Goal: Task Accomplishment & Management: Complete application form

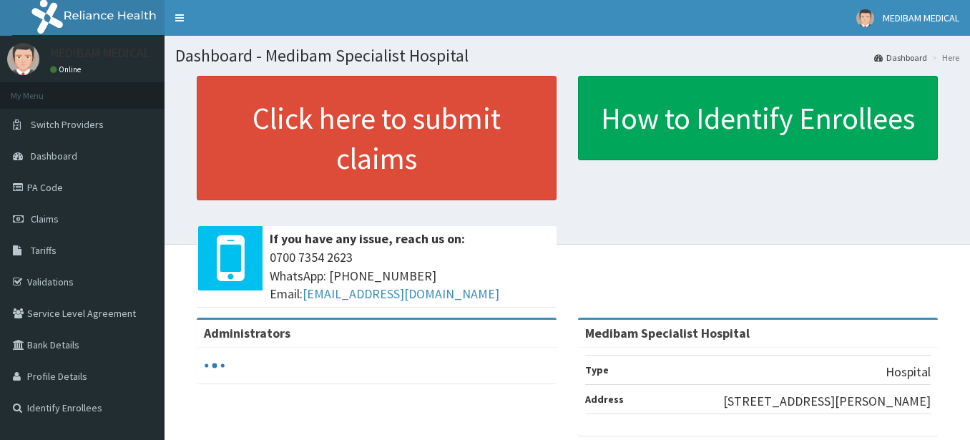
click at [54, 251] on span "Tariffs" at bounding box center [44, 250] width 26 height 13
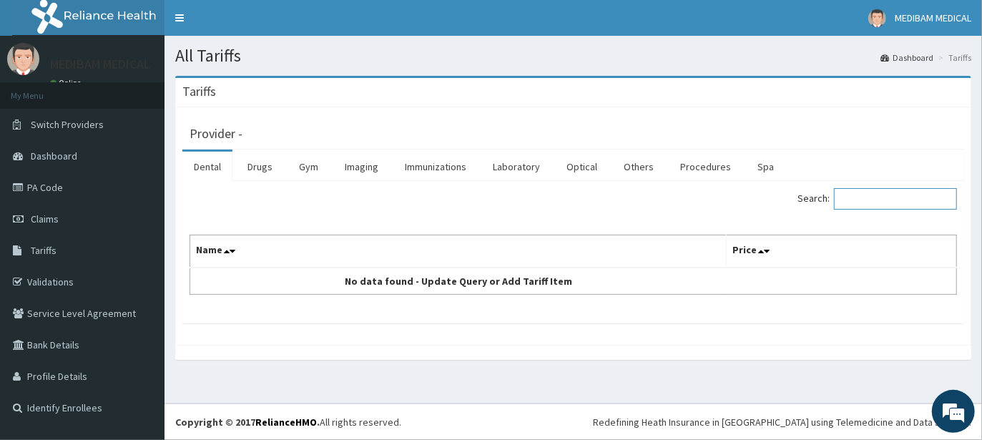
click at [858, 202] on input "Search:" at bounding box center [895, 198] width 123 height 21
type input "medical report"
click at [306, 168] on link "Gym" at bounding box center [309, 167] width 42 height 30
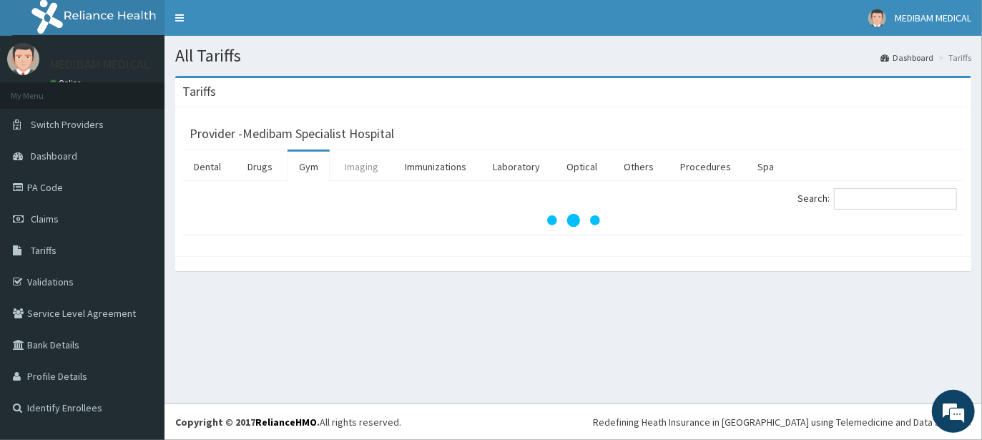
click at [356, 170] on link "Imaging" at bounding box center [361, 167] width 57 height 30
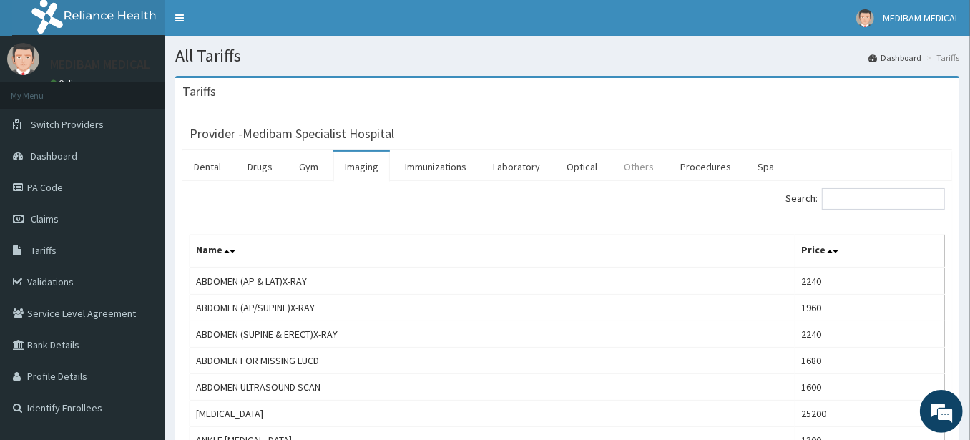
click at [632, 173] on link "Others" at bounding box center [638, 167] width 53 height 30
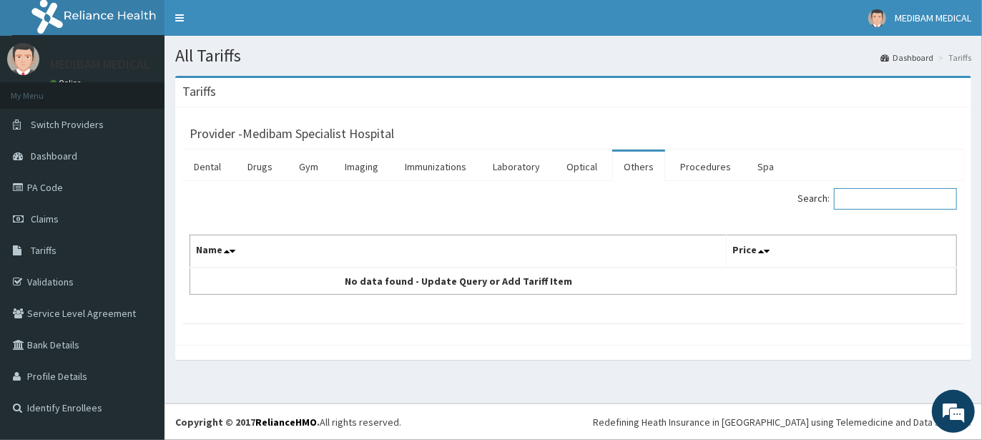
click at [872, 194] on input "Search:" at bounding box center [895, 198] width 123 height 21
type input "medical report"
click at [40, 220] on span "Claims" at bounding box center [45, 218] width 28 height 13
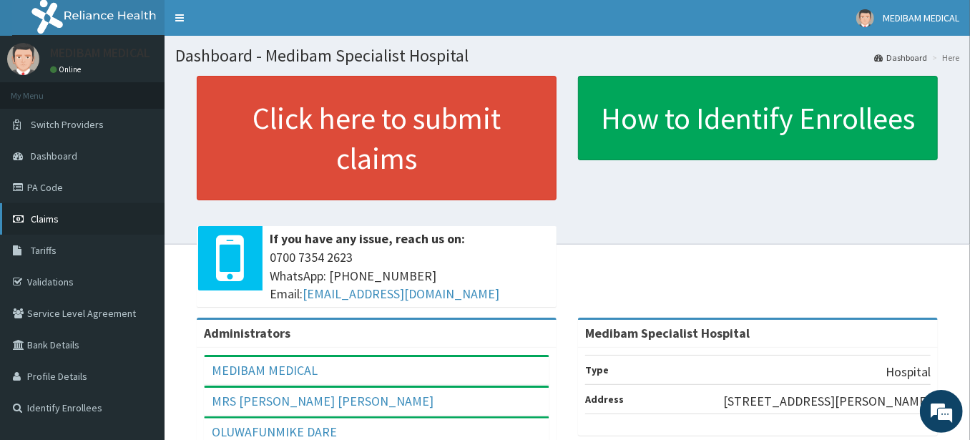
click at [46, 217] on span "Claims" at bounding box center [45, 218] width 28 height 13
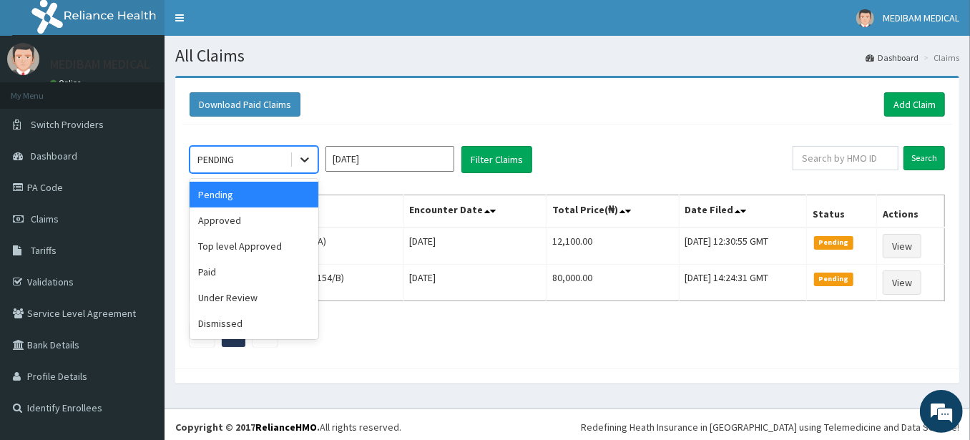
click at [303, 160] on icon at bounding box center [304, 160] width 9 height 5
click at [210, 273] on div "Paid" at bounding box center [254, 272] width 129 height 26
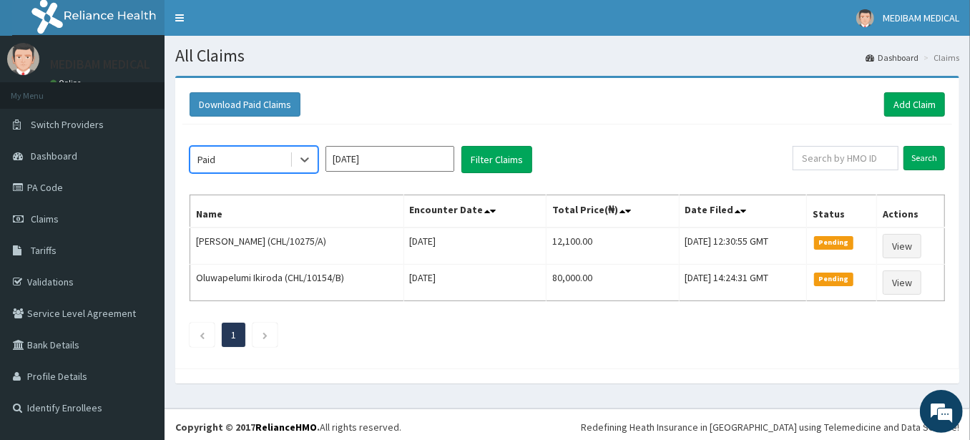
click at [401, 155] on input "Sep 2025" at bounding box center [389, 159] width 129 height 26
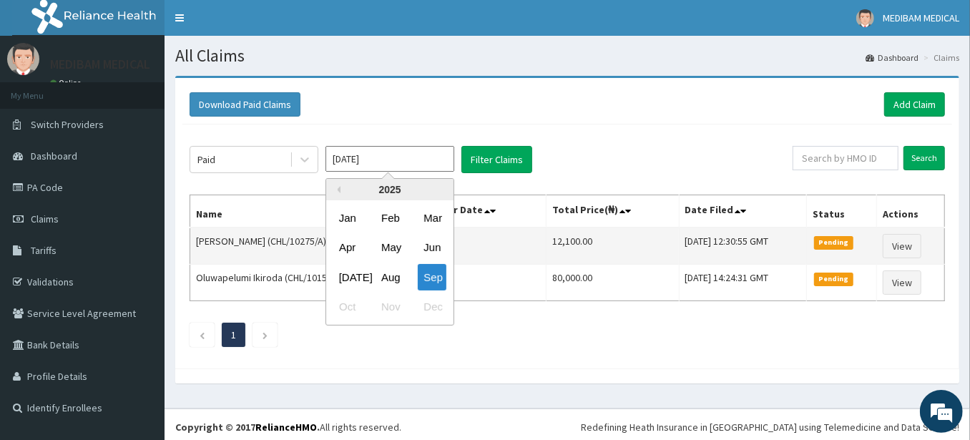
drag, startPoint x: 390, startPoint y: 273, endPoint x: 425, endPoint y: 236, distance: 50.6
click at [391, 270] on div "Aug" at bounding box center [390, 277] width 29 height 26
type input "Aug 2025"
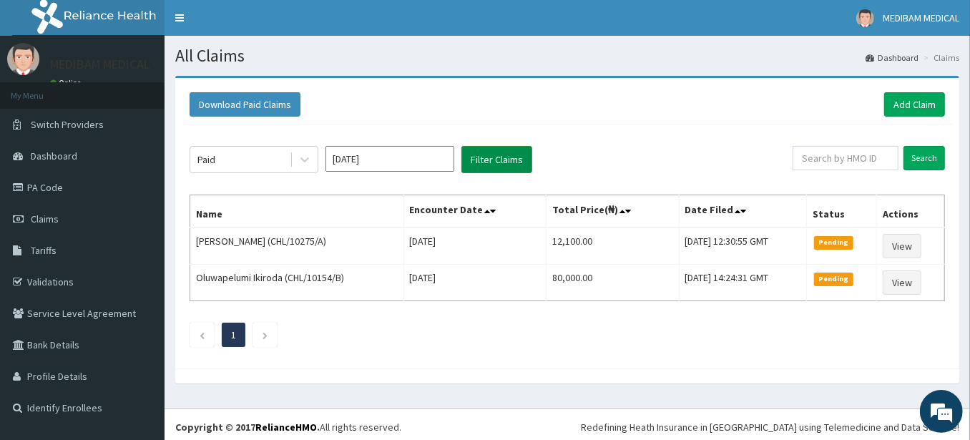
click at [492, 160] on button "Filter Claims" at bounding box center [496, 159] width 71 height 27
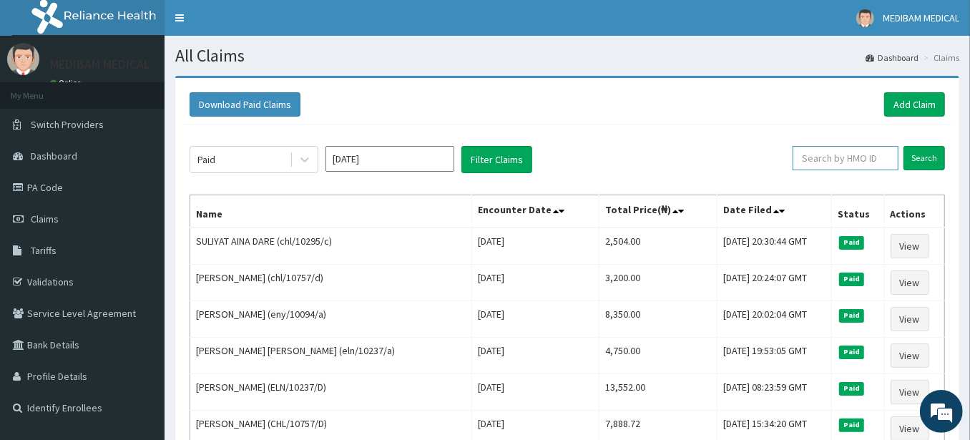
click at [840, 163] on input "text" at bounding box center [846, 158] width 106 height 24
type input "c"
type input "dfd/10267/a"
click at [928, 153] on input "Search" at bounding box center [924, 158] width 41 height 24
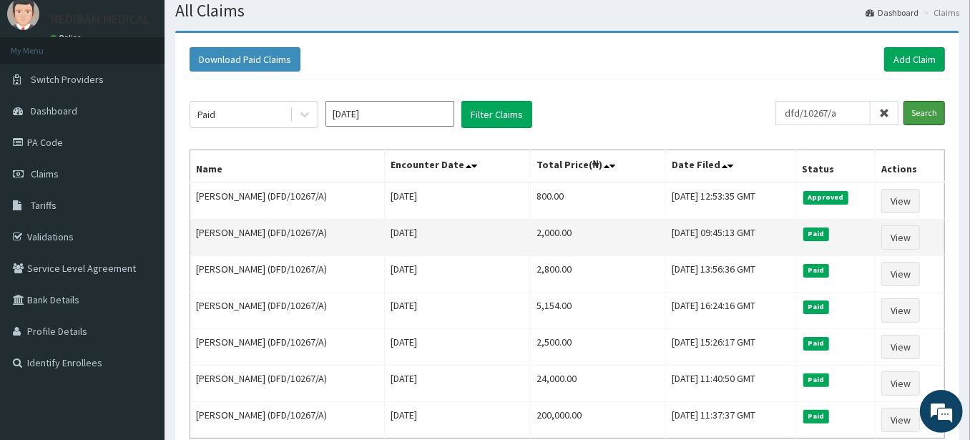
scroll to position [79, 0]
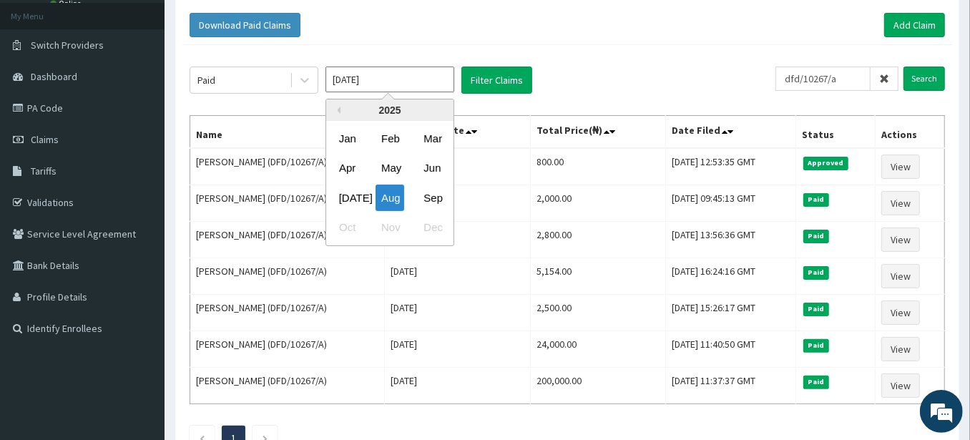
click at [398, 85] on input "Aug 2025" at bounding box center [389, 80] width 129 height 26
click at [445, 201] on div "Sep" at bounding box center [432, 198] width 29 height 26
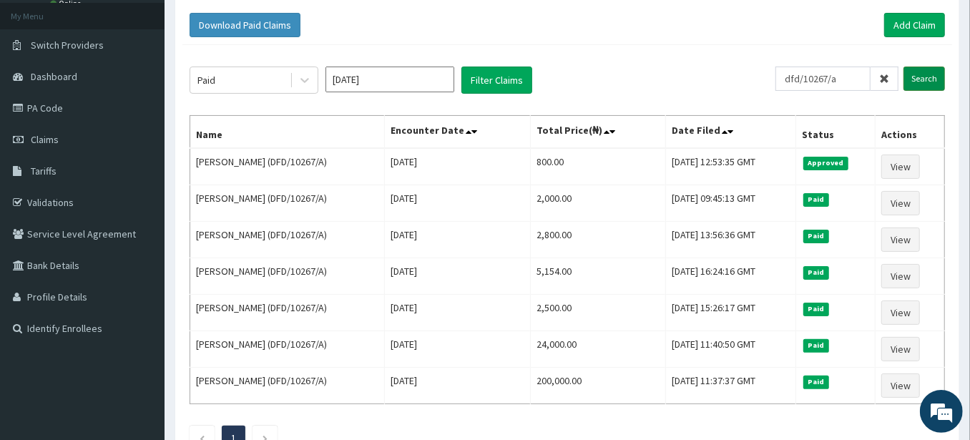
click at [927, 78] on input "Search" at bounding box center [924, 79] width 41 height 24
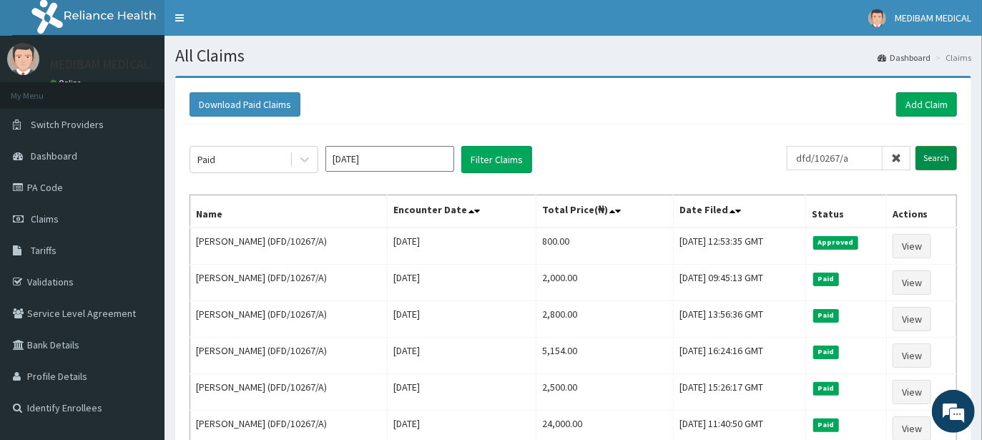
click at [927, 78] on div "Download Paid Claims Add Claim × Note you can only download claims within a max…" at bounding box center [573, 314] width 796 height 473
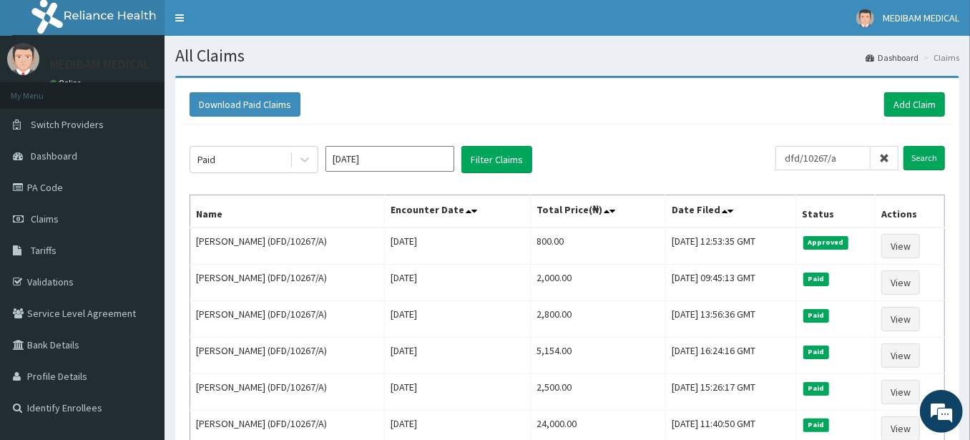
click at [429, 165] on input "Sep 2025" at bounding box center [389, 159] width 129 height 26
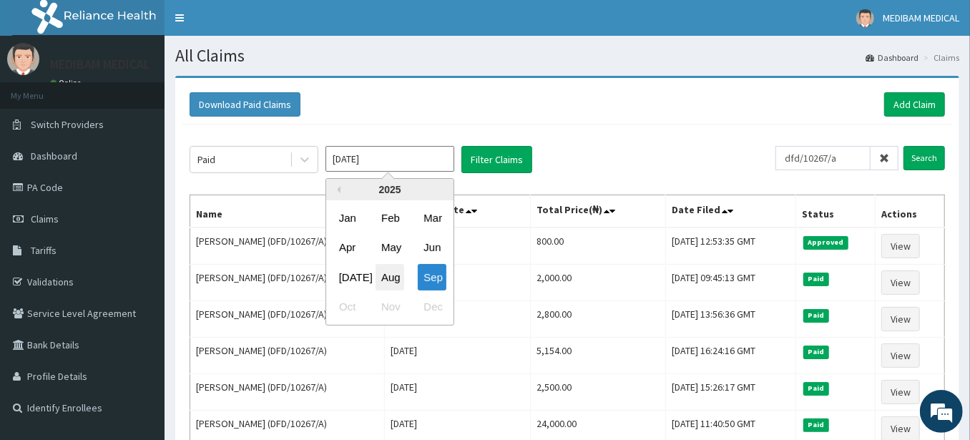
click at [396, 275] on div "Aug" at bounding box center [390, 277] width 29 height 26
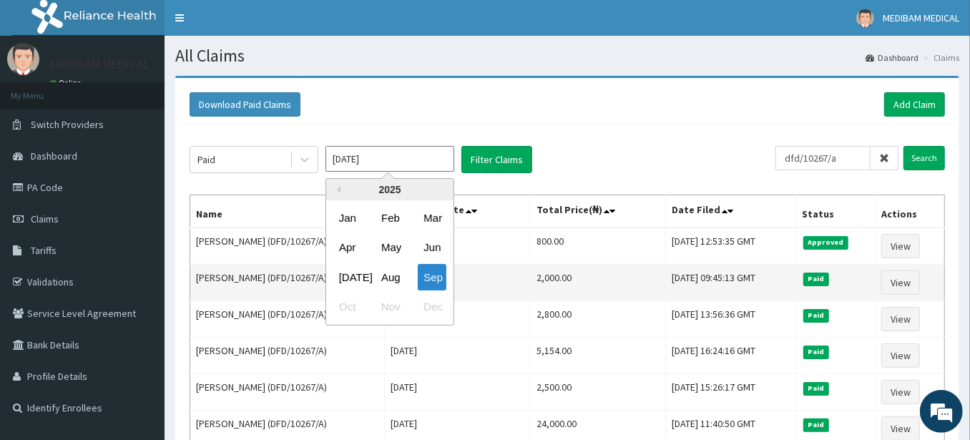
type input "Aug 2025"
click at [396, 274] on td "Fri Jun 20 2025" at bounding box center [458, 283] width 146 height 36
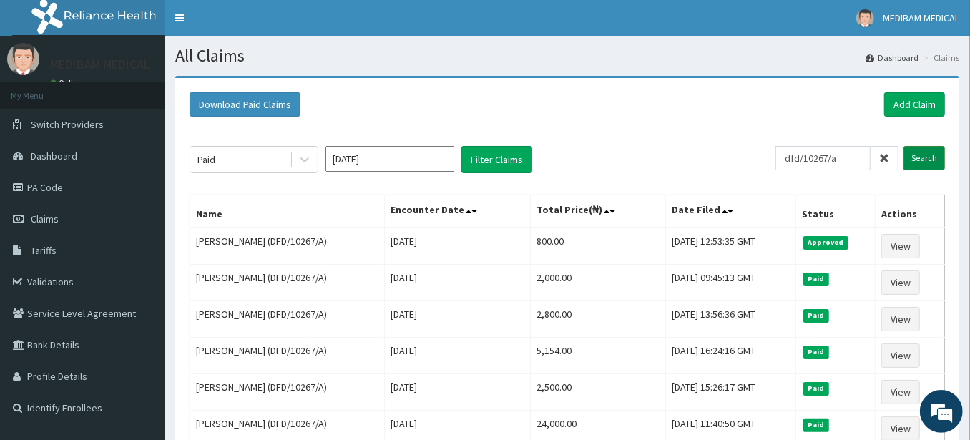
click at [931, 161] on input "Search" at bounding box center [924, 158] width 41 height 24
click at [599, 122] on div "Download Paid Claims Add Claim" at bounding box center [567, 104] width 770 height 39
click at [45, 222] on span "Claims" at bounding box center [45, 218] width 28 height 13
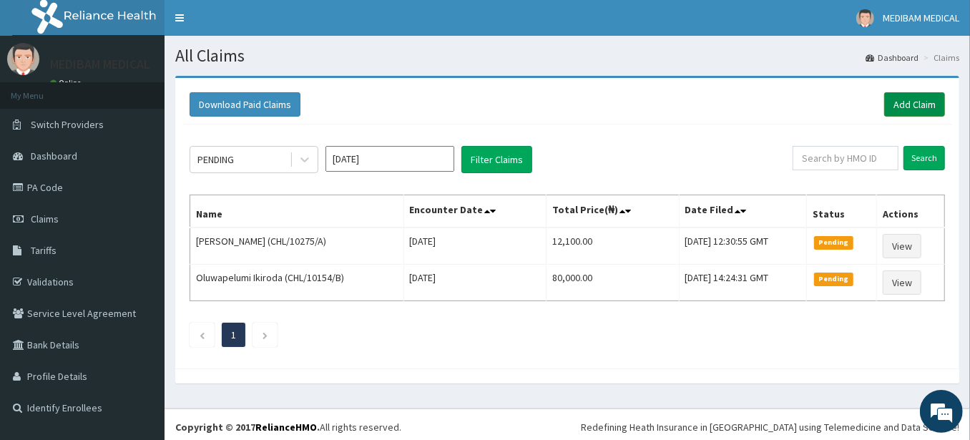
click at [913, 105] on link "Add Claim" at bounding box center [914, 104] width 61 height 24
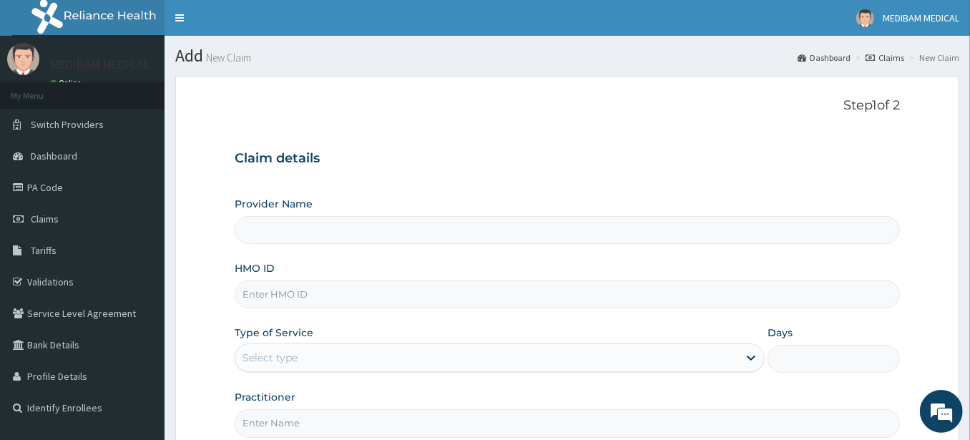
click at [331, 298] on input "HMO ID" at bounding box center [567, 294] width 665 height 28
type input "dfd"
type input "Medibam Specialist Hospital"
type input "DFD/10267/A"
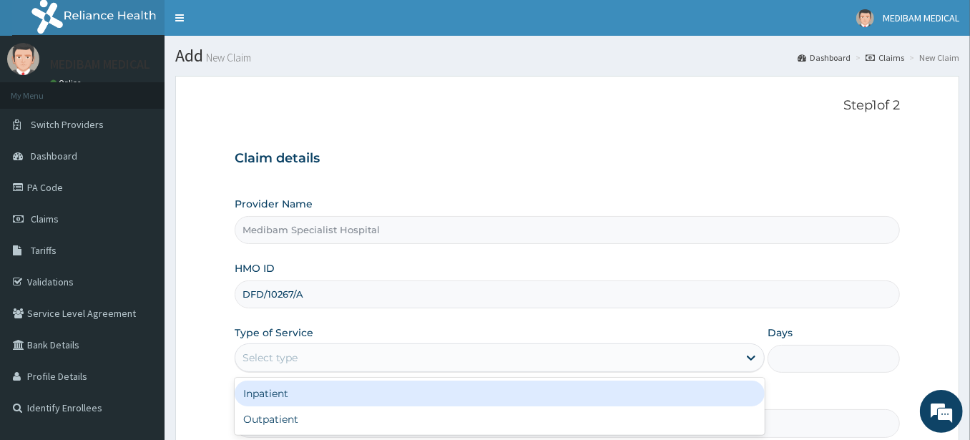
click at [290, 358] on div "Select type" at bounding box center [270, 358] width 55 height 14
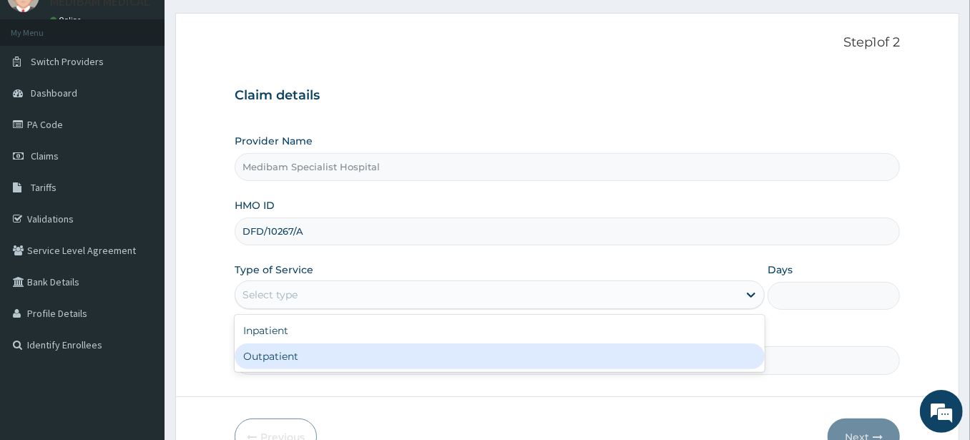
scroll to position [145, 0]
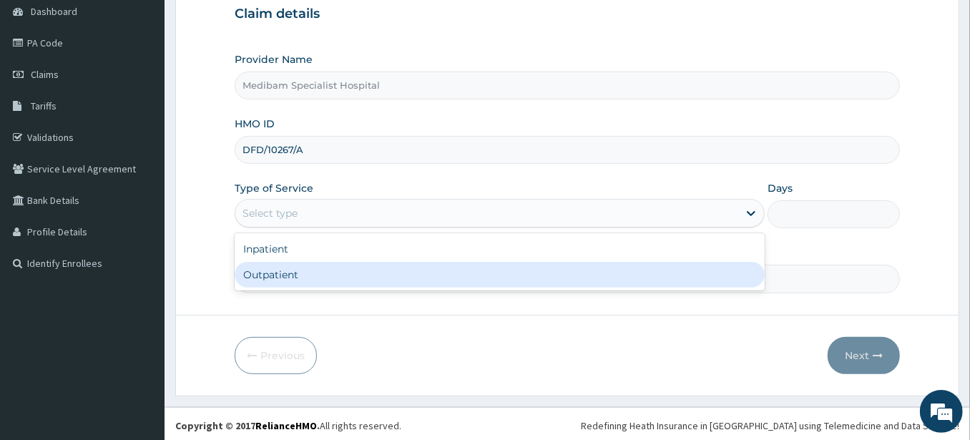
click at [290, 278] on div "Outpatient" at bounding box center [500, 275] width 530 height 26
type input "1"
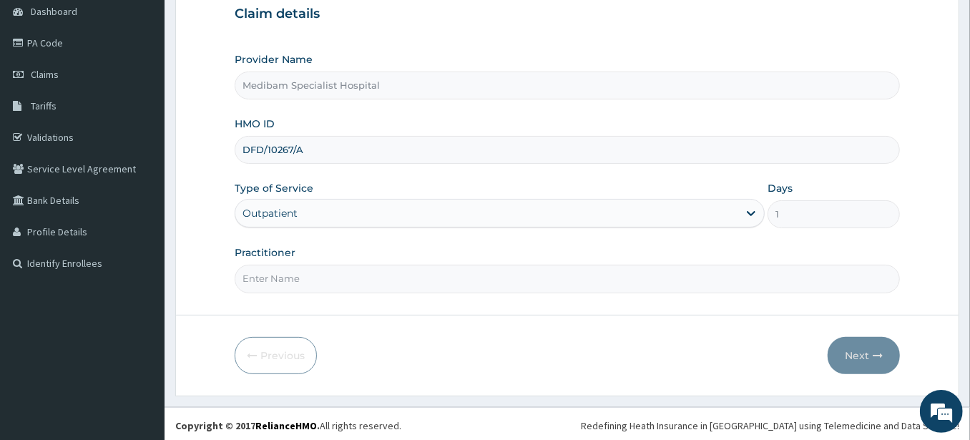
click at [676, 282] on input "Practitioner" at bounding box center [567, 279] width 665 height 28
type input "dr bankole"
click at [851, 354] on button "Next" at bounding box center [864, 355] width 72 height 37
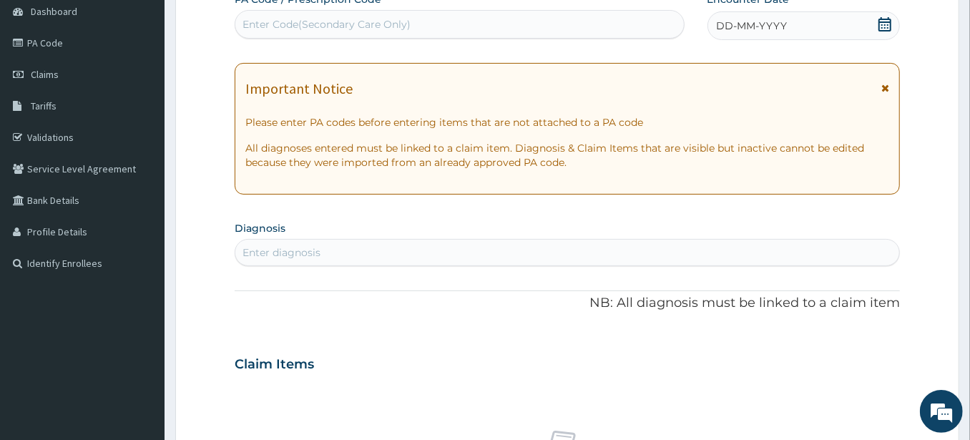
click at [878, 20] on icon at bounding box center [884, 24] width 13 height 14
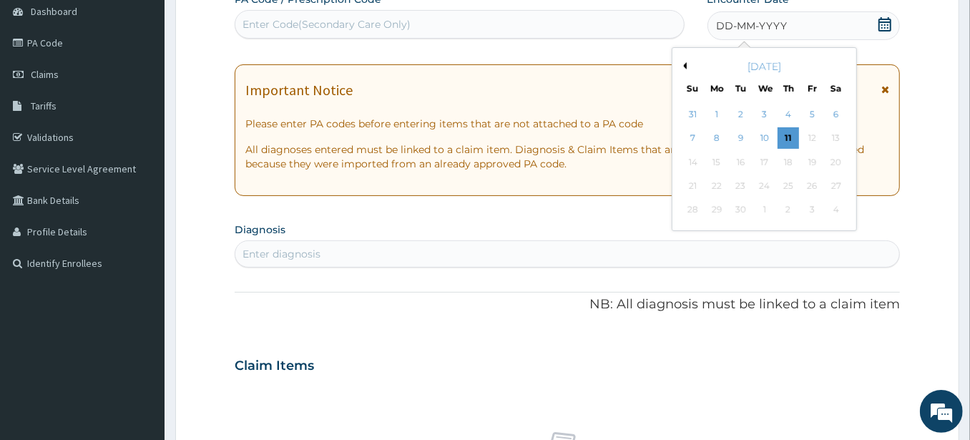
click at [685, 64] on button "Previous Month" at bounding box center [683, 65] width 7 height 7
click at [841, 59] on div "August 2025" at bounding box center [764, 66] width 172 height 14
click at [843, 64] on button "Next Month" at bounding box center [845, 65] width 7 height 7
click at [738, 113] on div "2" at bounding box center [740, 114] width 21 height 21
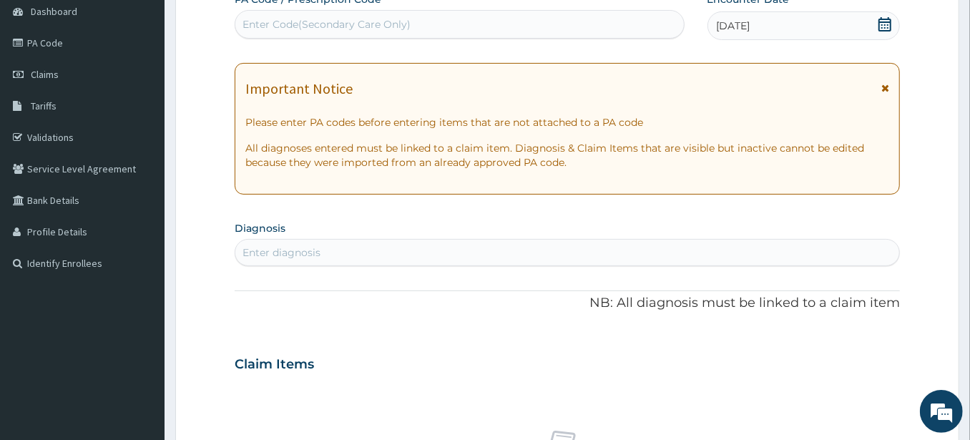
click at [881, 24] on icon at bounding box center [885, 24] width 14 height 14
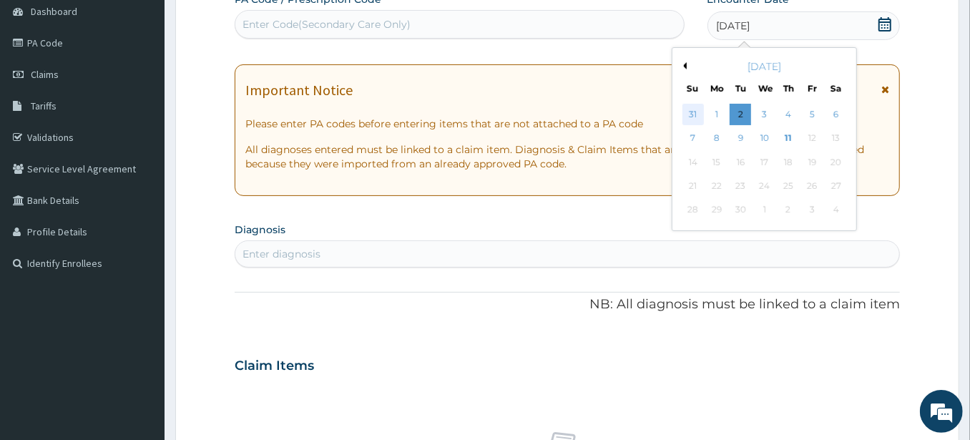
click at [688, 111] on div "31" at bounding box center [692, 114] width 21 height 21
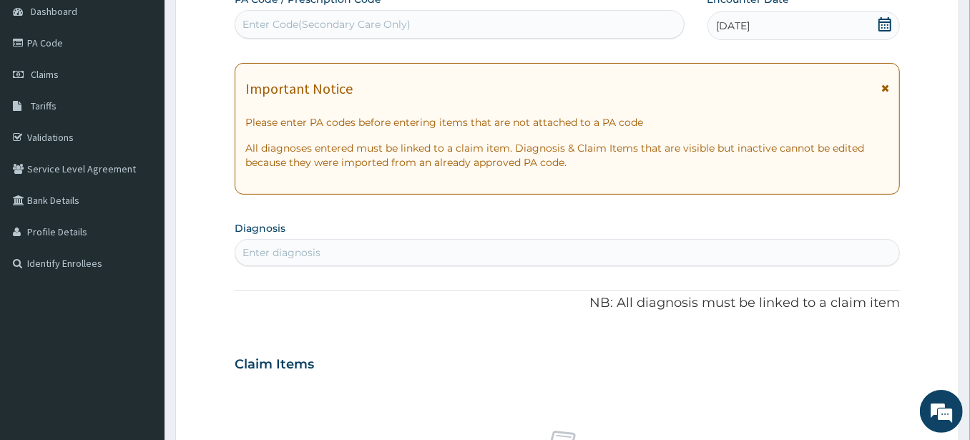
click at [353, 243] on div "Enter diagnosis" at bounding box center [567, 252] width 664 height 23
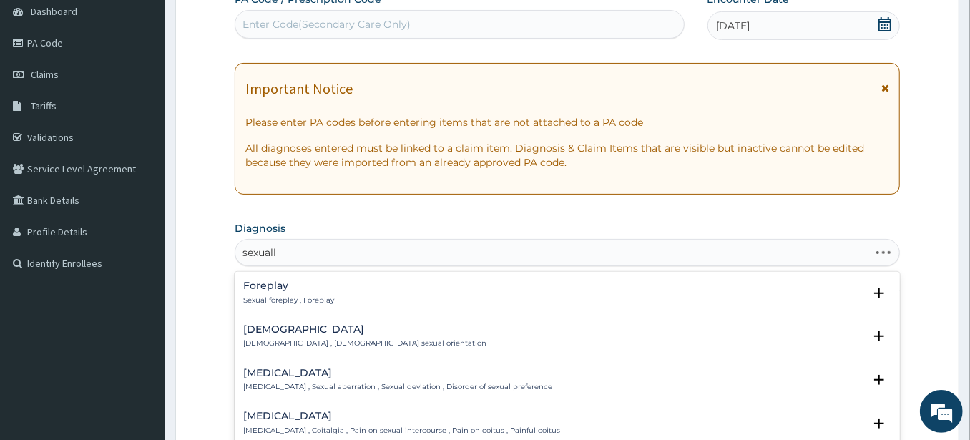
type input "sexually"
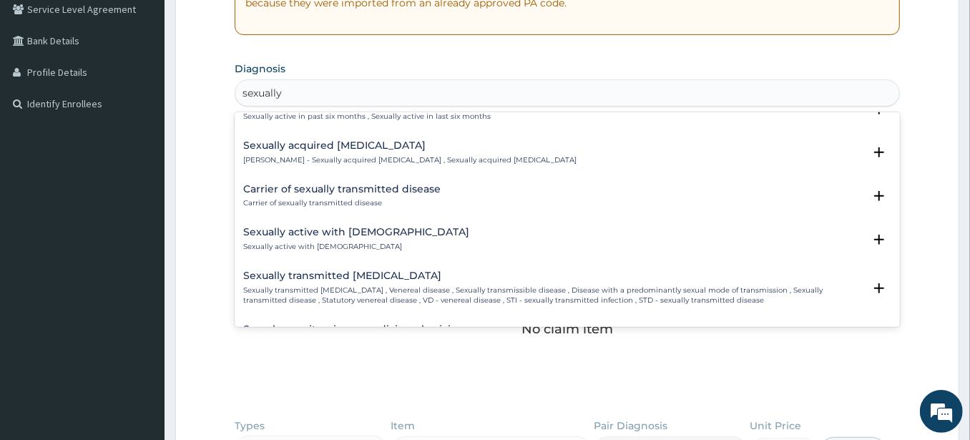
scroll to position [954, 0]
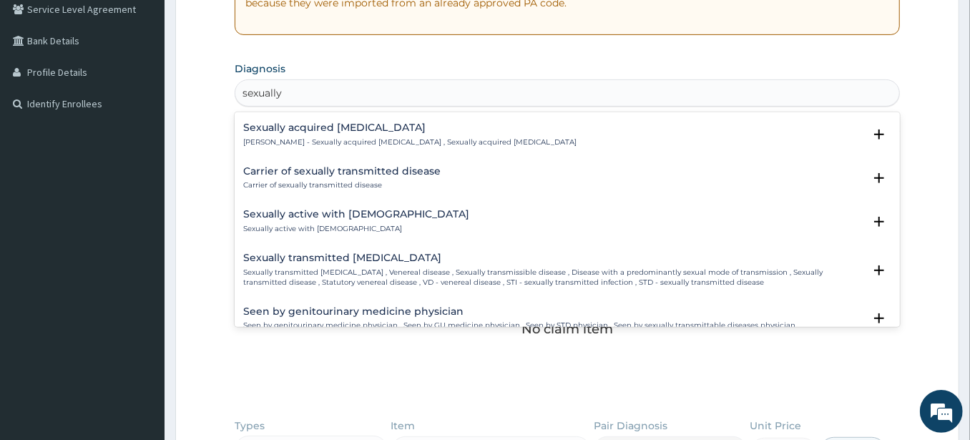
click at [351, 263] on div "Sexually transmitted infectious disease Sexually transmitted infectious disease…" at bounding box center [553, 270] width 620 height 35
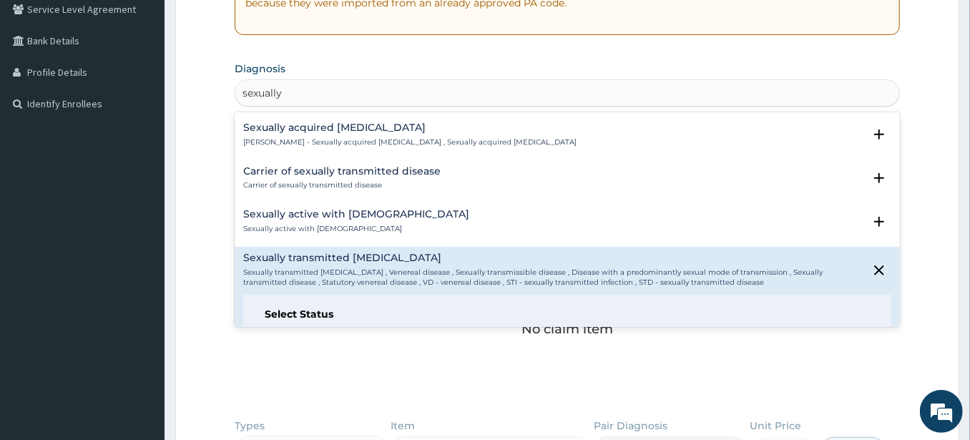
click at [342, 261] on h4 "Sexually transmitted infectious disease" at bounding box center [553, 258] width 620 height 11
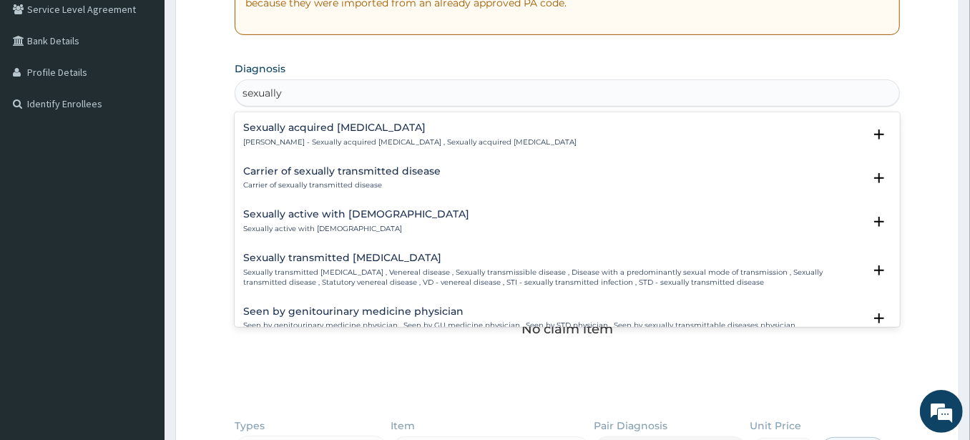
click at [335, 268] on p "Sexually transmitted infectious disease , Venereal disease , Sexually transmiss…" at bounding box center [553, 278] width 620 height 21
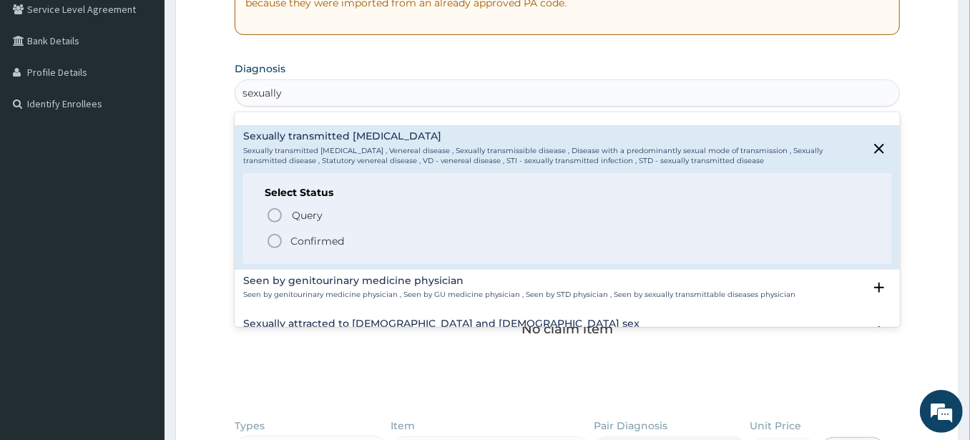
scroll to position [1112, 0]
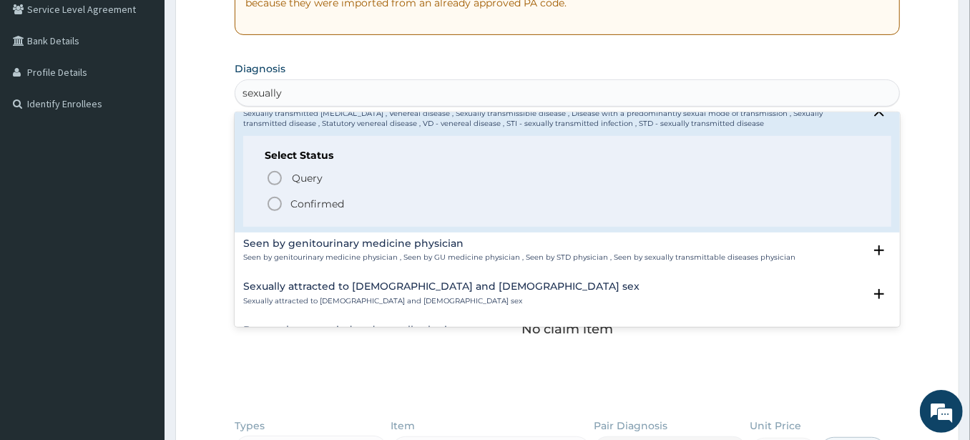
click at [274, 202] on icon "status option filled" at bounding box center [274, 203] width 17 height 17
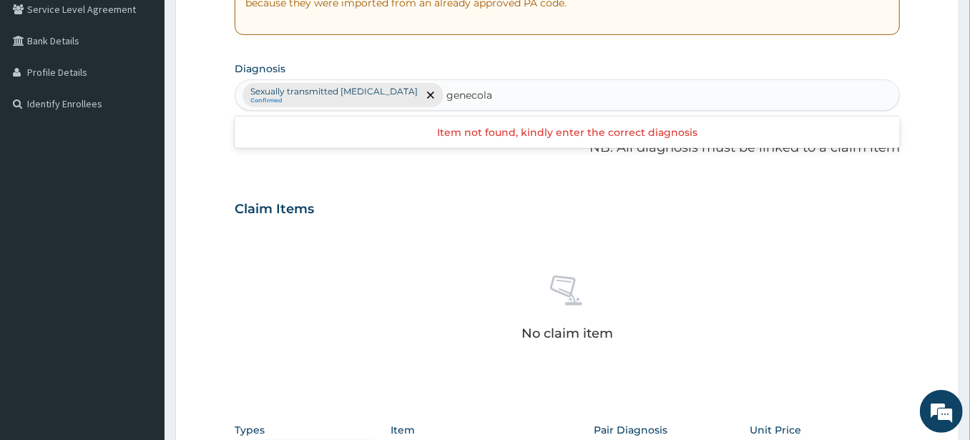
click at [458, 92] on input "genecola" at bounding box center [470, 95] width 48 height 14
click at [489, 89] on input "gonecola" at bounding box center [470, 95] width 48 height 14
click at [482, 96] on input "gonecola" at bounding box center [470, 95] width 48 height 14
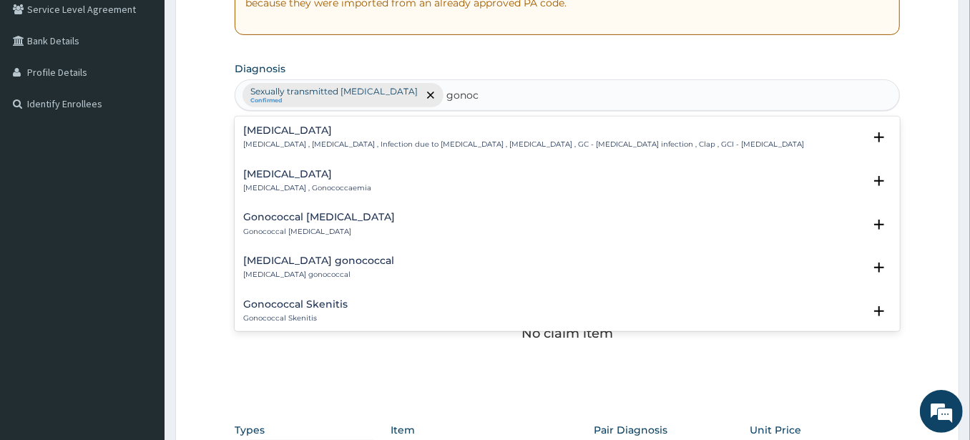
type input "gonoco"
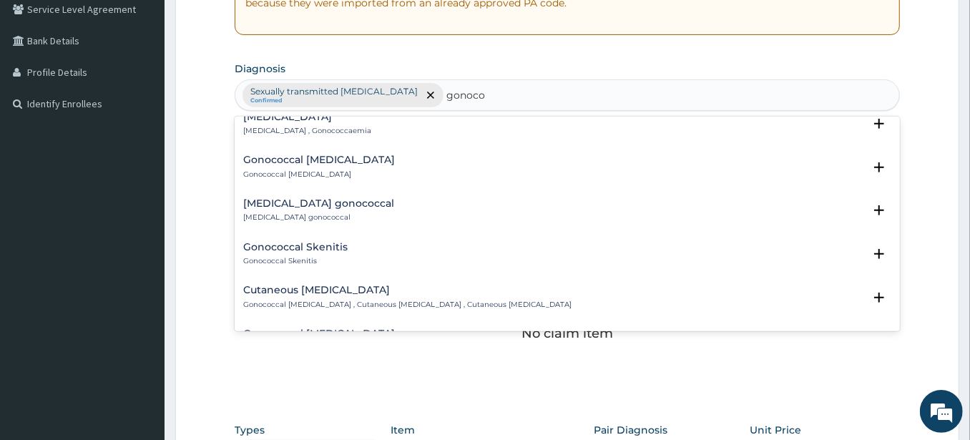
scroll to position [79, 0]
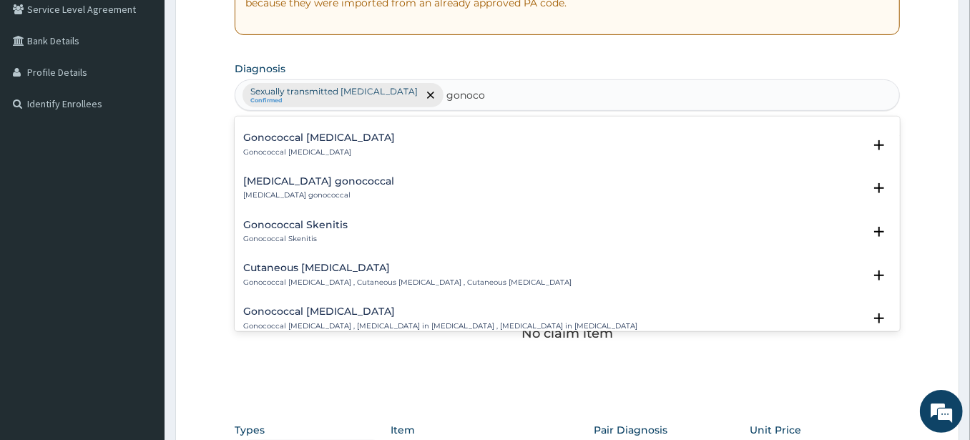
click at [351, 316] on div "Gonococcal cystitis Gonococcal cystitis , Cystitis in gonorrhea , Cystitis in g…" at bounding box center [440, 318] width 394 height 25
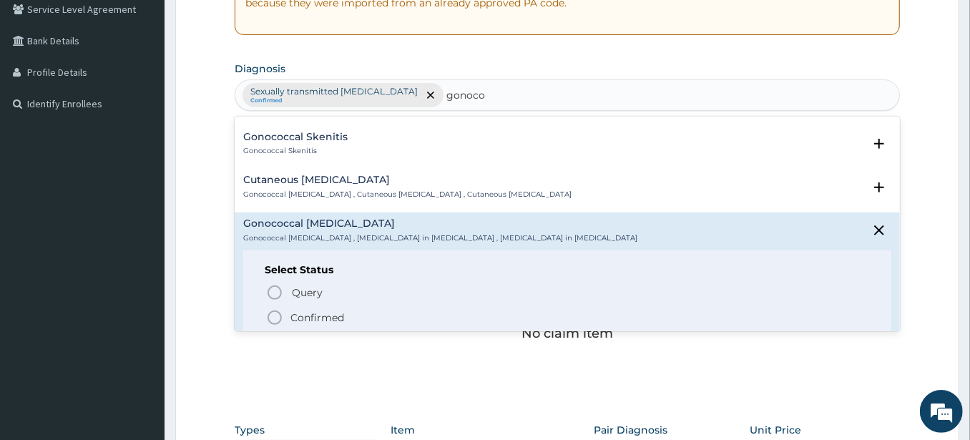
scroll to position [238, 0]
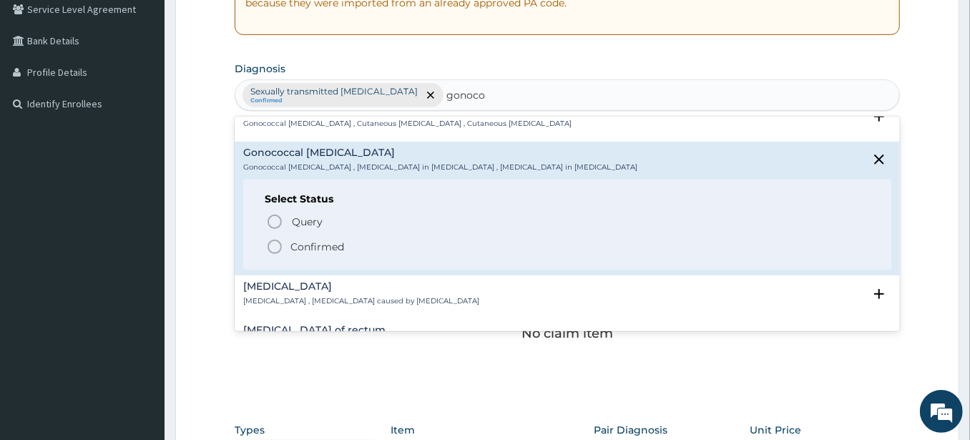
click at [274, 244] on icon "status option filled" at bounding box center [274, 246] width 17 height 17
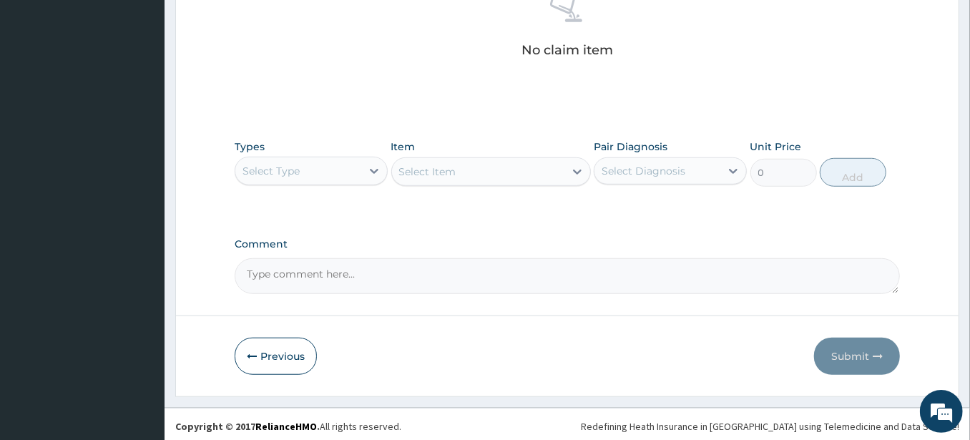
scroll to position [589, 0]
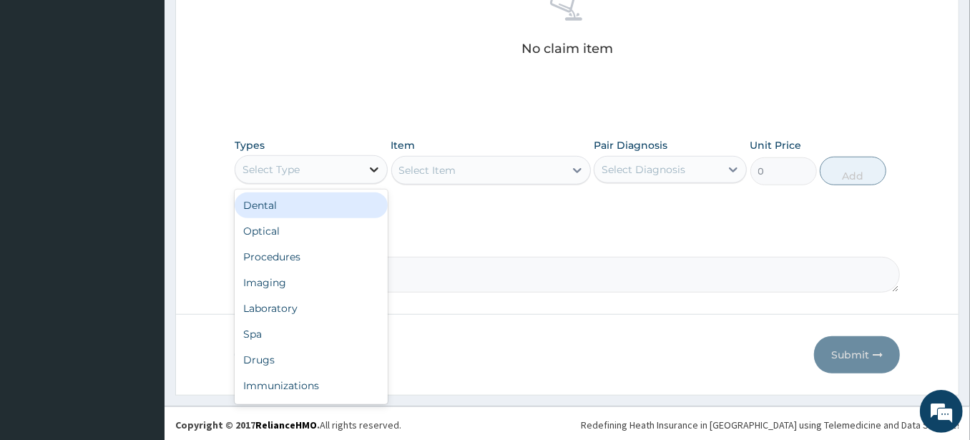
click at [376, 166] on icon at bounding box center [374, 169] width 14 height 14
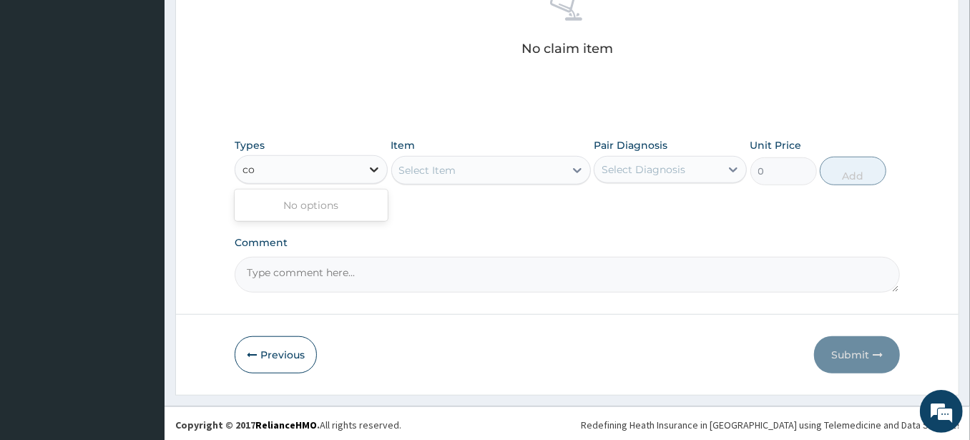
type input "c"
type input "pro"
click at [334, 202] on div "Procedures" at bounding box center [311, 205] width 153 height 26
click at [476, 170] on div "Select Item" at bounding box center [491, 170] width 200 height 29
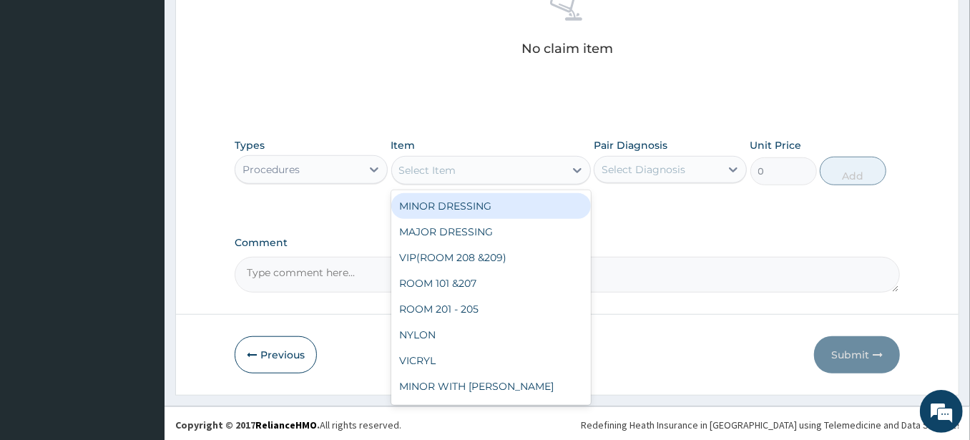
drag, startPoint x: 544, startPoint y: 165, endPoint x: 551, endPoint y: 180, distance: 15.7
click at [544, 167] on div "Select Item" at bounding box center [478, 170] width 172 height 23
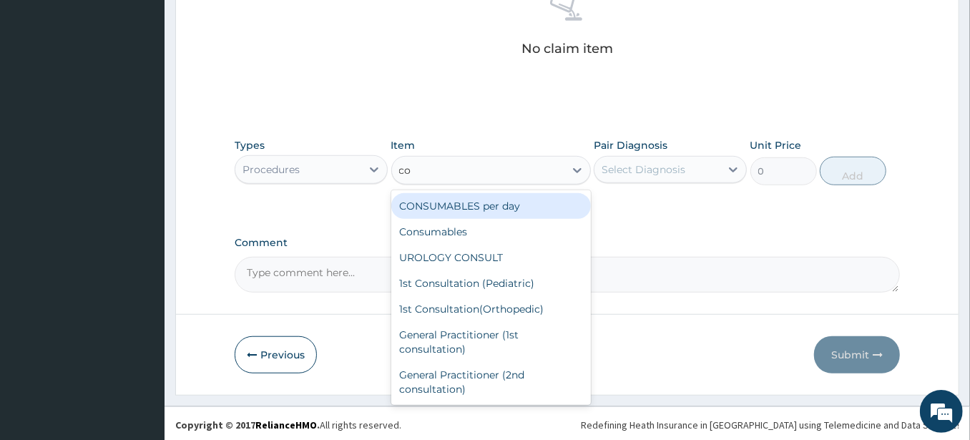
type input "con"
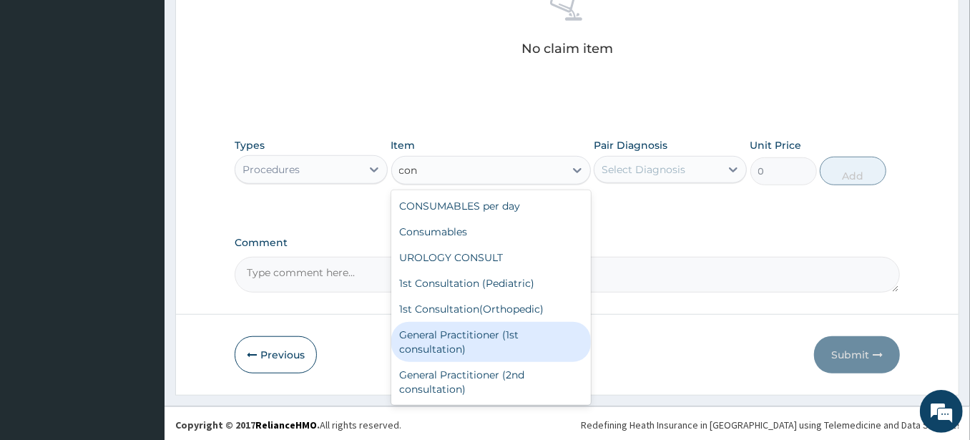
click at [524, 335] on div "General Practitioner (1st consultation)" at bounding box center [491, 342] width 200 height 40
type input "1500"
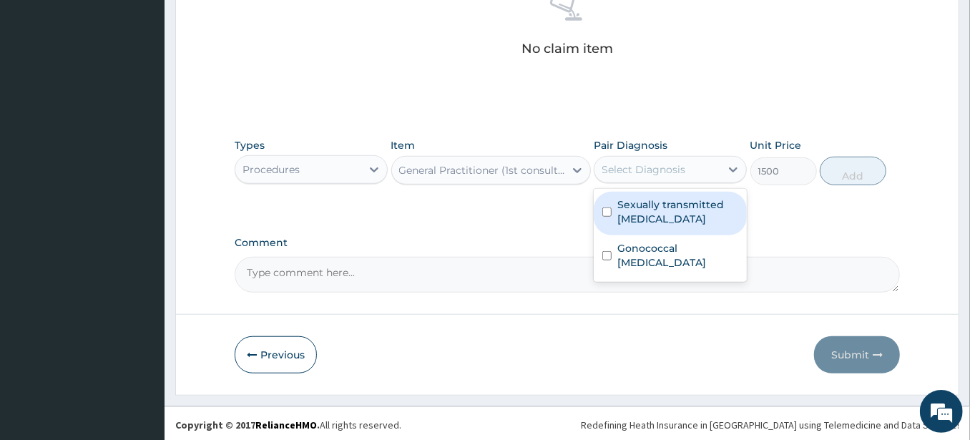
drag, startPoint x: 698, startPoint y: 172, endPoint x: 687, endPoint y: 209, distance: 38.0
click at [695, 177] on div "Select Diagnosis" at bounding box center [657, 169] width 126 height 23
drag, startPoint x: 685, startPoint y: 213, endPoint x: 670, endPoint y: 236, distance: 27.4
click at [685, 217] on label "Sexually transmitted infectious disease" at bounding box center [677, 211] width 121 height 29
checkbox input "true"
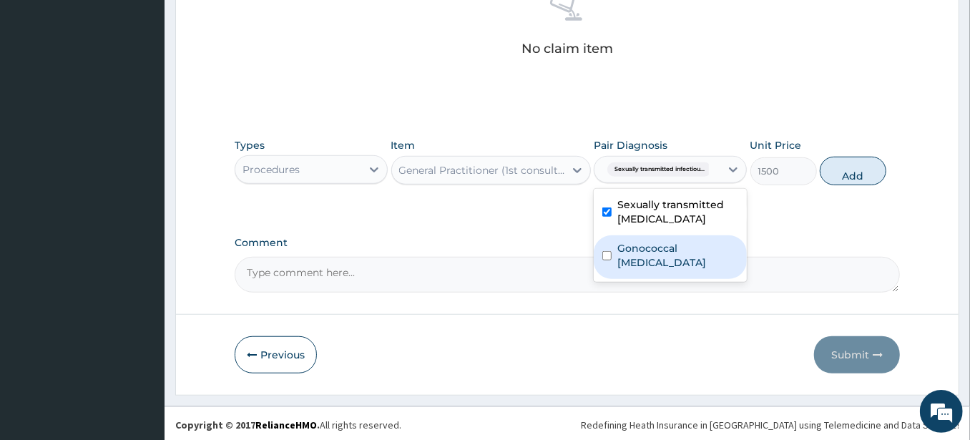
click at [664, 241] on label "Gonococcal cystitis" at bounding box center [677, 255] width 121 height 29
checkbox input "true"
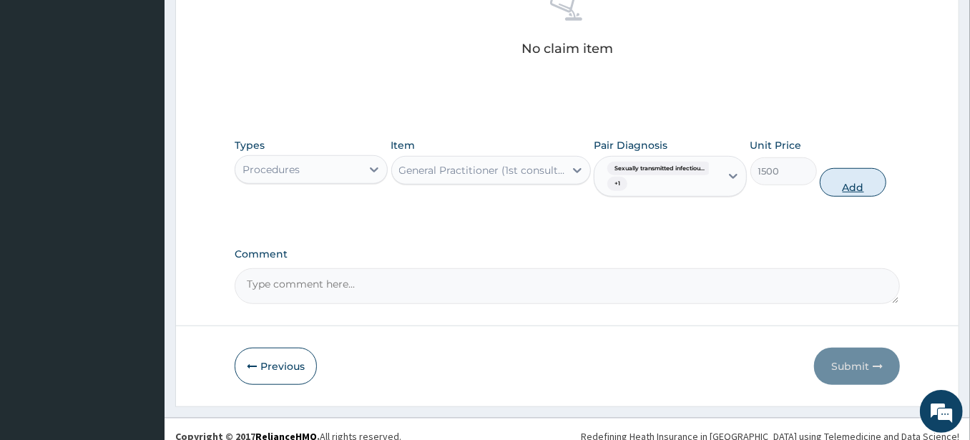
click at [835, 183] on button "Add" at bounding box center [853, 182] width 67 height 29
type input "0"
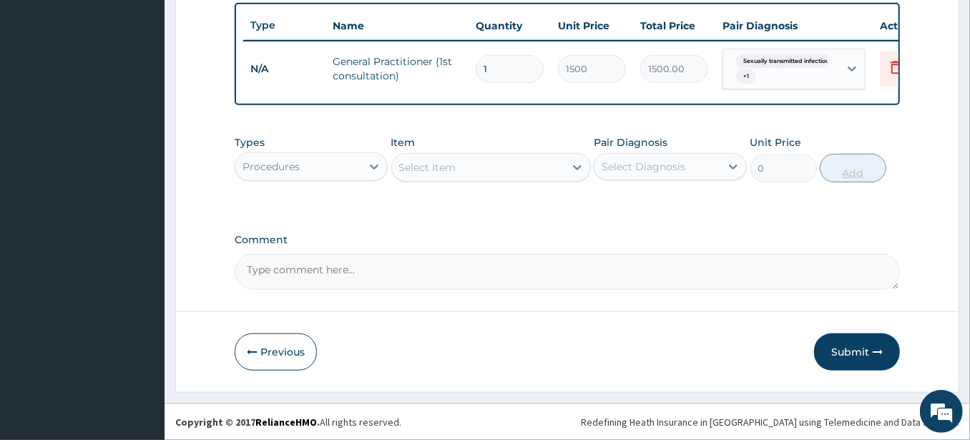
scroll to position [537, 0]
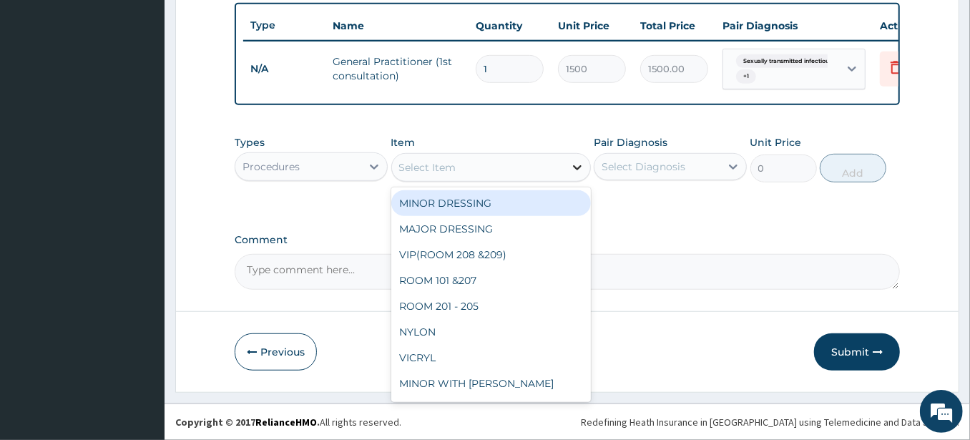
click at [564, 165] on div at bounding box center [577, 168] width 26 height 26
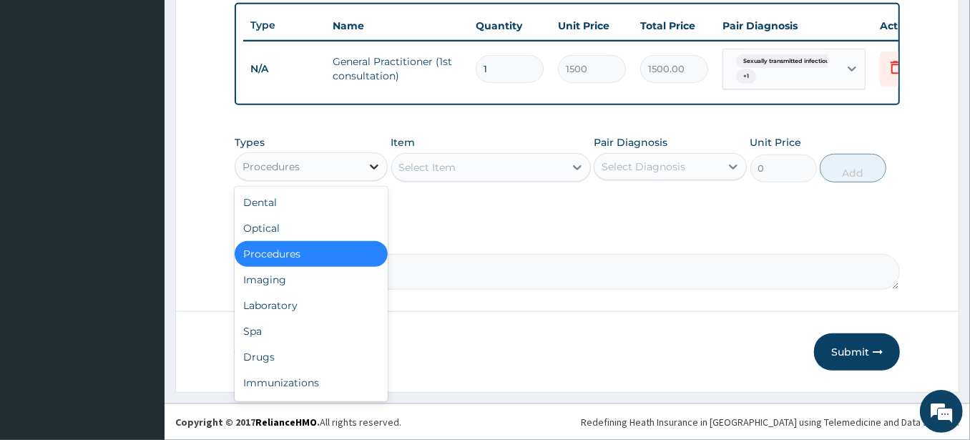
click at [370, 165] on icon at bounding box center [374, 167] width 14 height 14
drag, startPoint x: 316, startPoint y: 304, endPoint x: 358, endPoint y: 270, distance: 53.4
click at [318, 304] on div "Laboratory" at bounding box center [311, 306] width 153 height 26
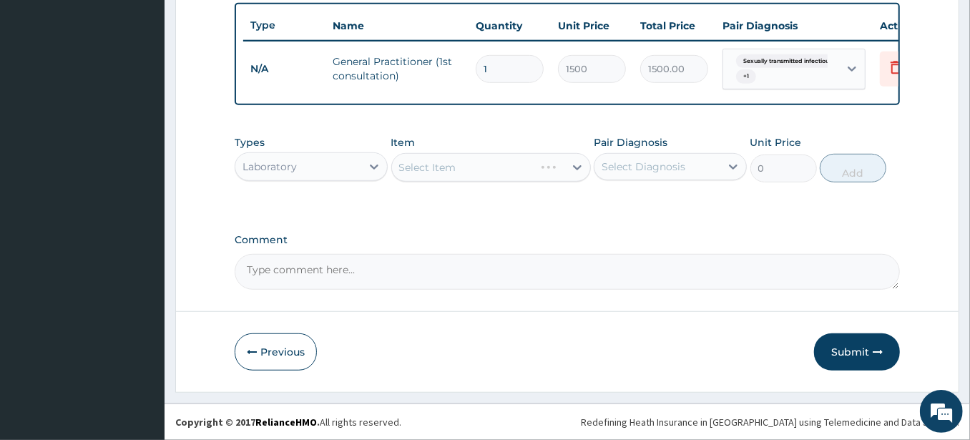
click at [527, 170] on div "Select Item" at bounding box center [491, 167] width 200 height 29
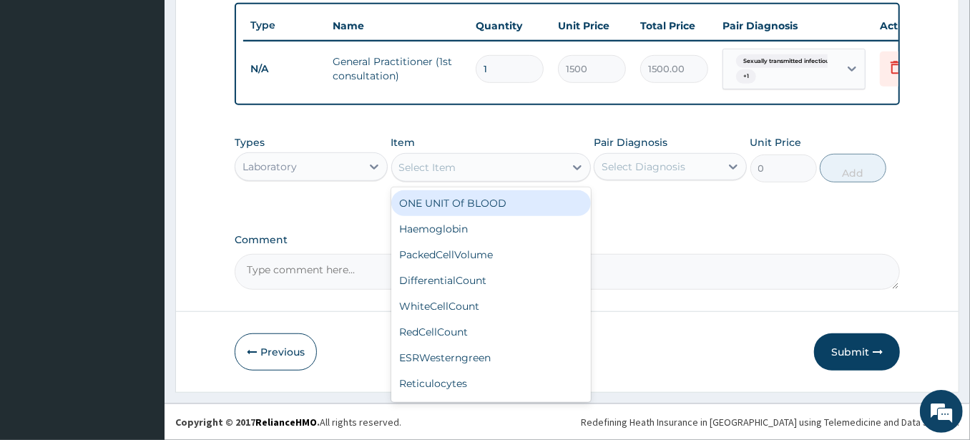
click at [527, 170] on div "Select Item" at bounding box center [478, 167] width 172 height 23
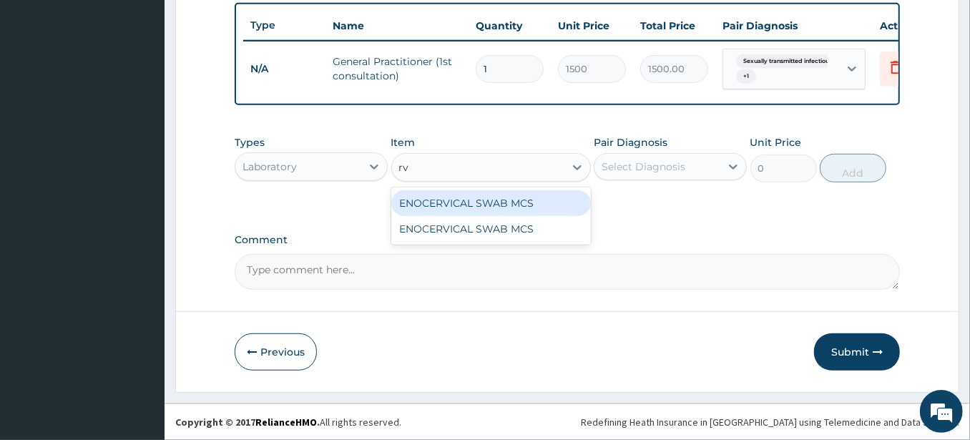
type input "r"
type input "h"
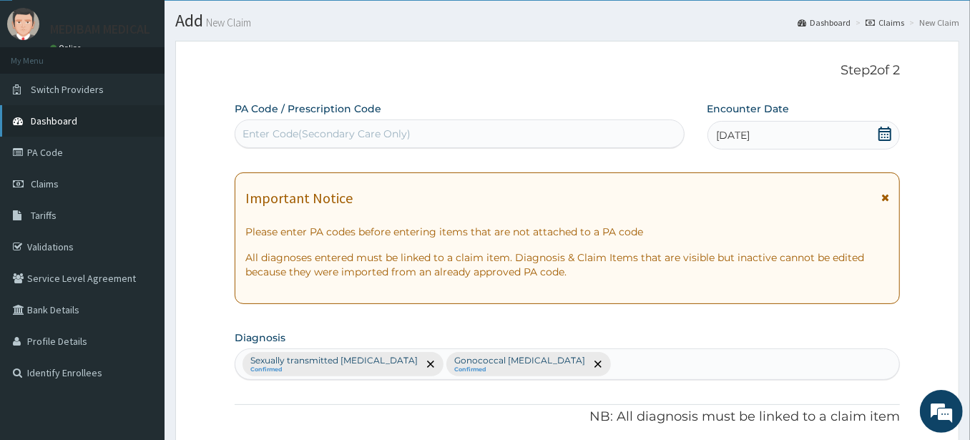
scroll to position [0, 0]
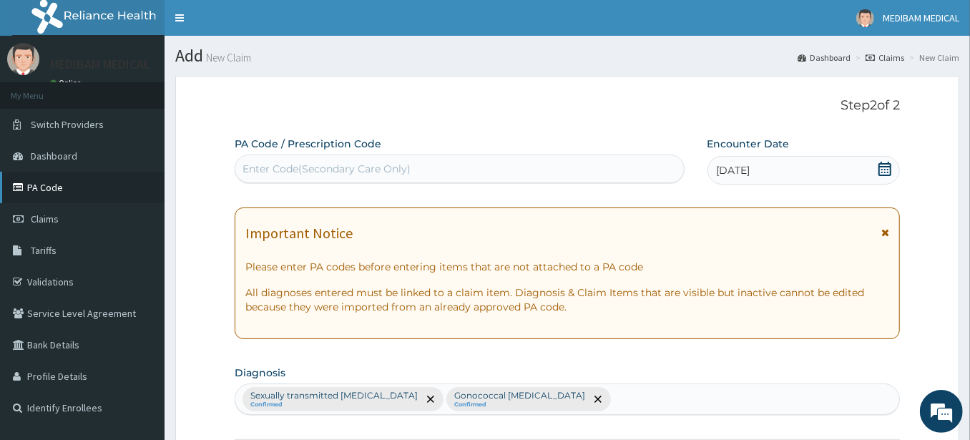
click at [57, 192] on link "PA Code" at bounding box center [82, 187] width 165 height 31
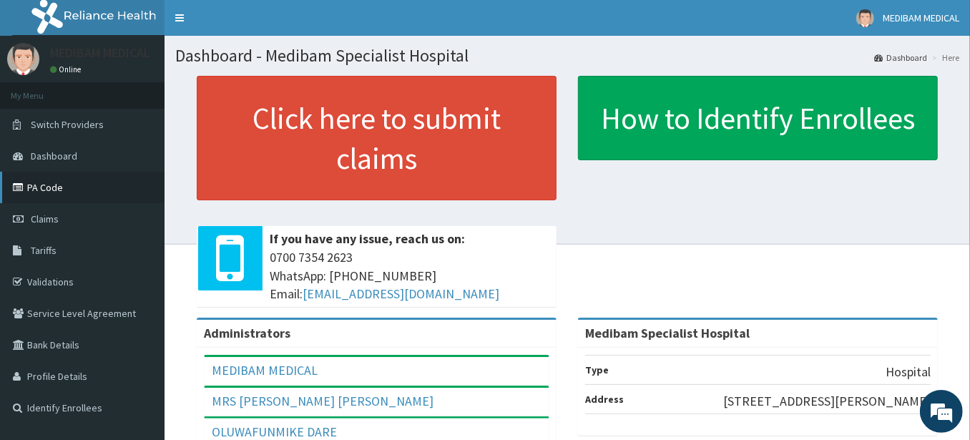
click at [48, 189] on link "PA Code" at bounding box center [82, 187] width 165 height 31
